Goal: Task Accomplishment & Management: Manage account settings

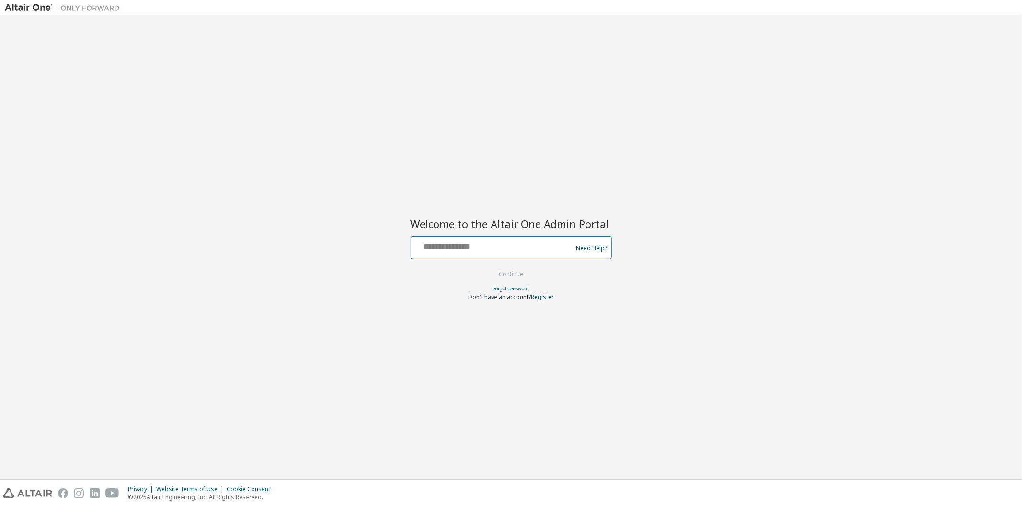
click at [465, 244] on input "text" at bounding box center [493, 245] width 157 height 14
type input "**********"
click at [514, 273] on button "Continue" at bounding box center [510, 274] width 45 height 14
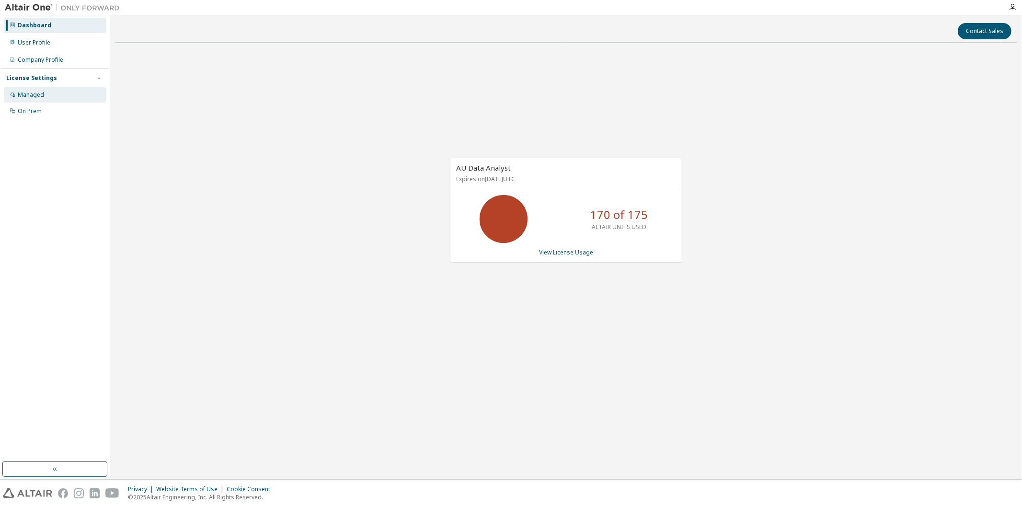
click at [22, 94] on div "Managed" at bounding box center [31, 95] width 26 height 8
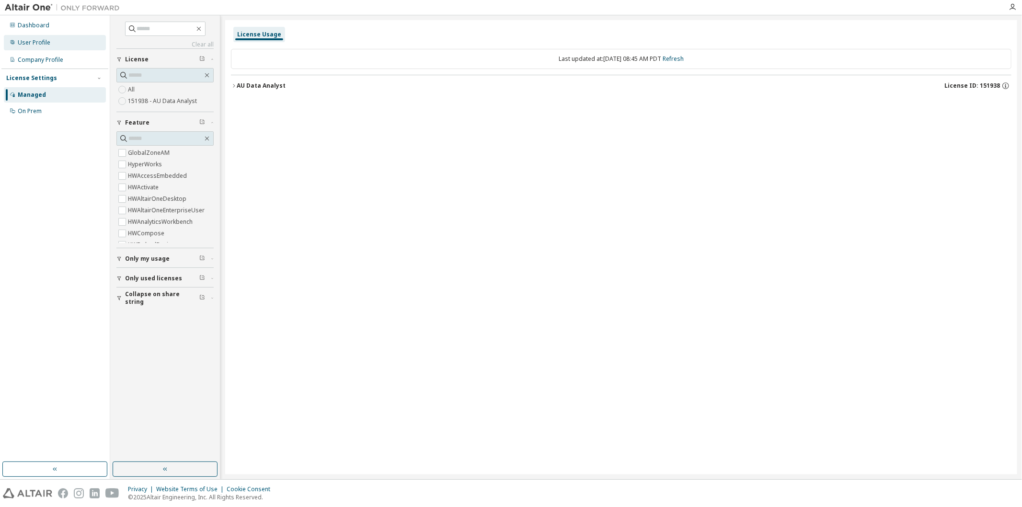
click at [24, 43] on div "User Profile" at bounding box center [34, 43] width 33 height 8
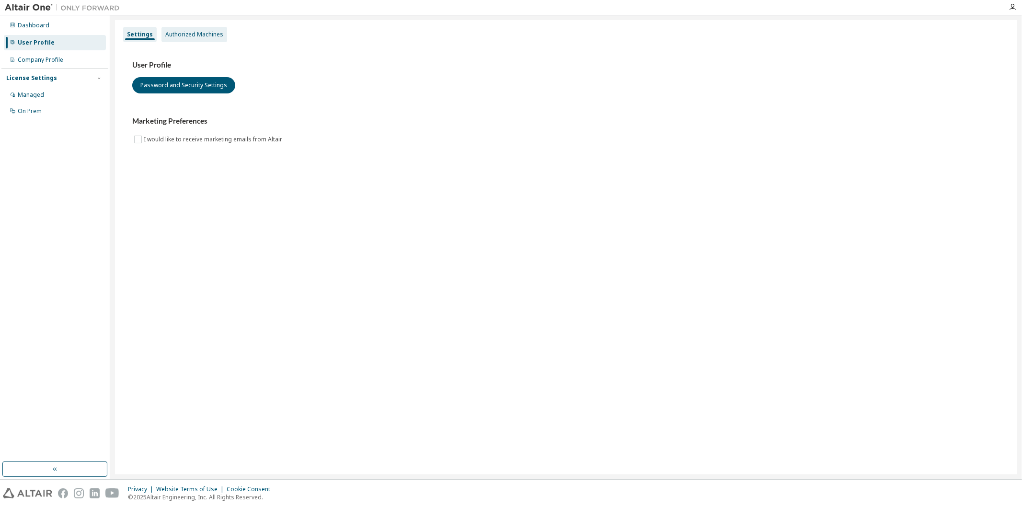
click at [192, 32] on div "Authorized Machines" at bounding box center [194, 35] width 58 height 8
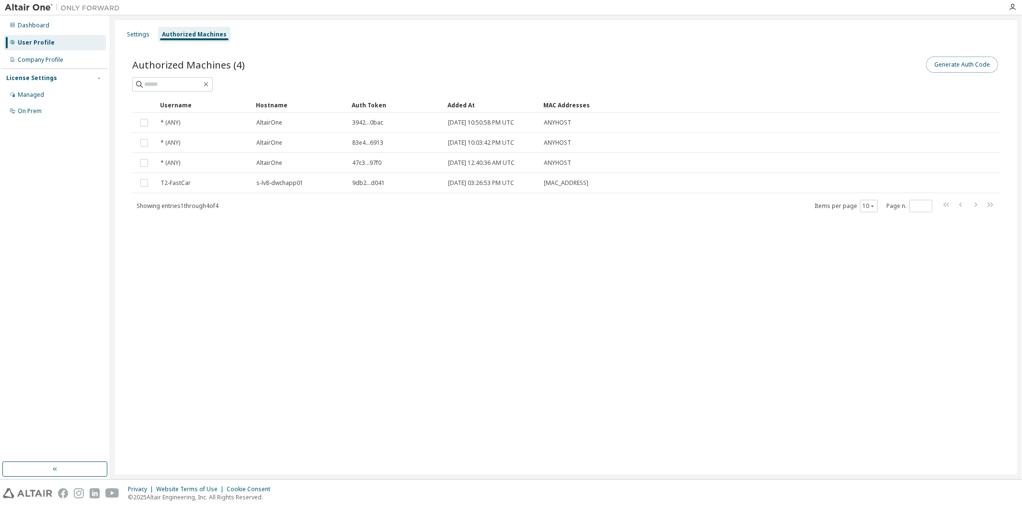
click at [974, 67] on button "Generate Auth Code" at bounding box center [962, 65] width 72 height 16
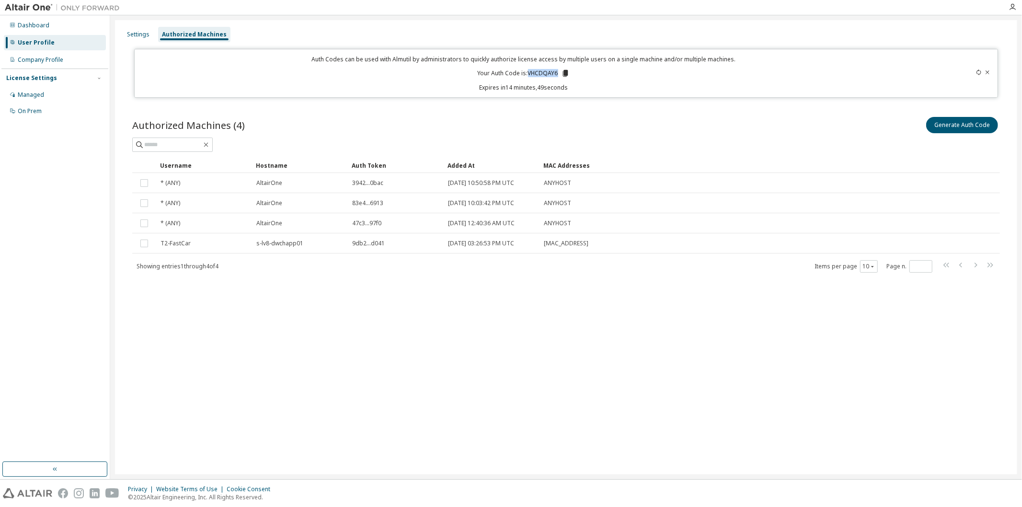
drag, startPoint x: 528, startPoint y: 73, endPoint x: 558, endPoint y: 71, distance: 30.2
click at [558, 71] on p "Your Auth Code is: VHCDQAY6" at bounding box center [523, 73] width 92 height 9
copy p "VHCDQAY6"
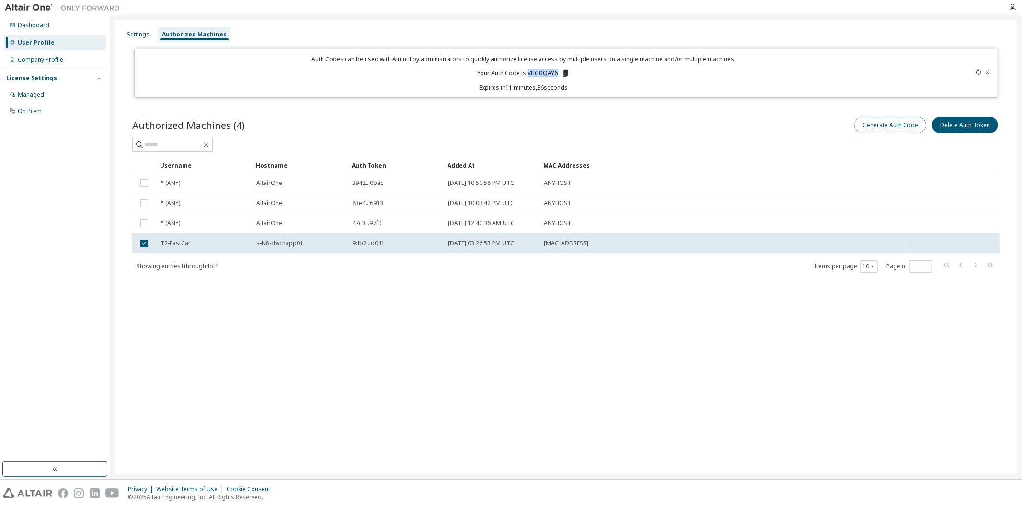
click at [903, 123] on button "Generate Auth Code" at bounding box center [890, 125] width 72 height 16
click at [899, 123] on button "Generate Auth Code" at bounding box center [890, 125] width 72 height 16
copy p "VHCDQAY6"
